Goal: Navigation & Orientation: Understand site structure

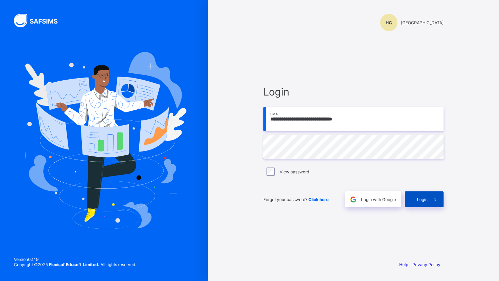
click at [410, 200] on div "Login" at bounding box center [424, 200] width 39 height 16
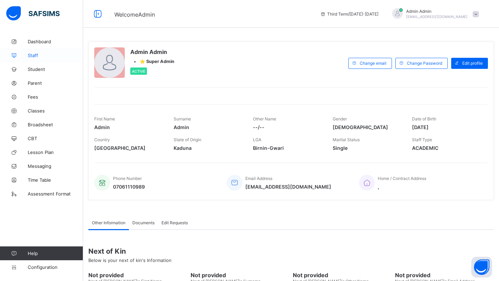
click at [36, 58] on span "Staff" at bounding box center [55, 56] width 55 height 6
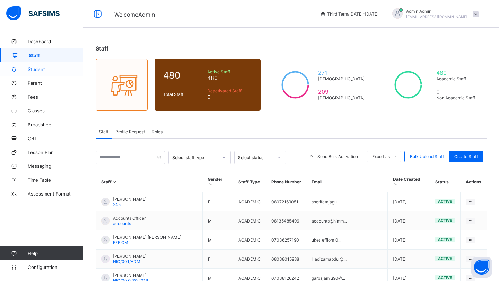
click at [35, 72] on span "Student" at bounding box center [55, 70] width 55 height 6
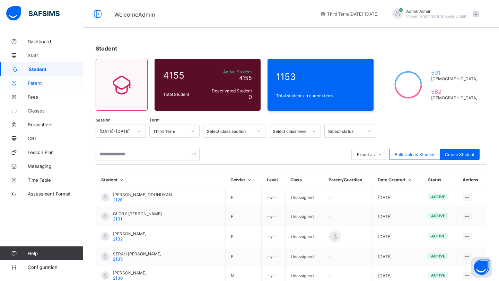
click at [34, 83] on span "Parent" at bounding box center [55, 83] width 55 height 6
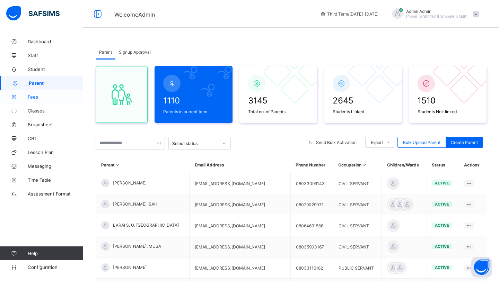
click at [33, 96] on span "Fees" at bounding box center [55, 97] width 55 height 6
